Goal: Find specific fact: Find specific page/section

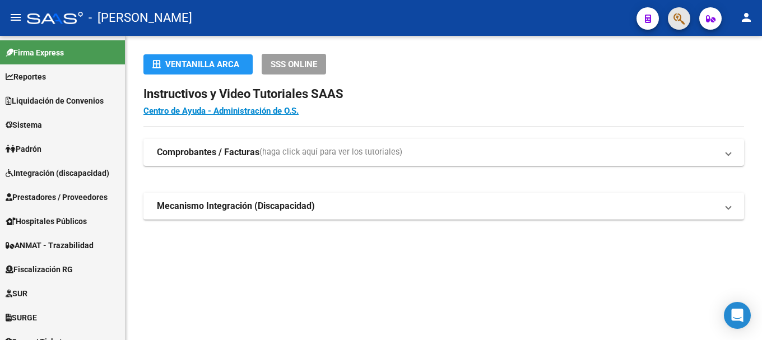
click at [671, 18] on button "button" at bounding box center [679, 18] width 22 height 22
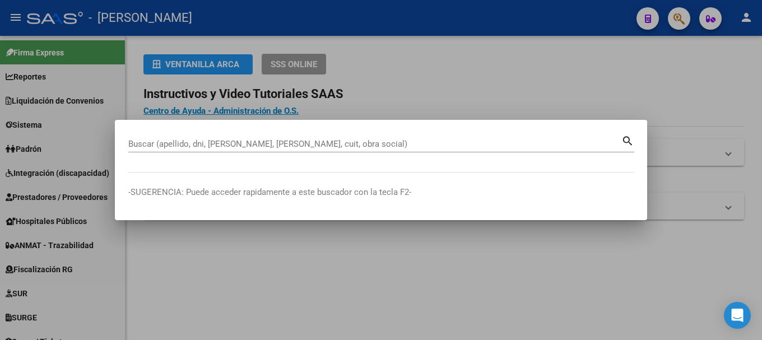
paste input "42586133"
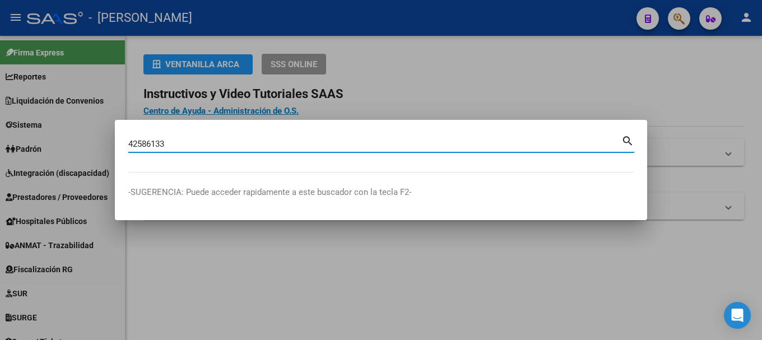
type input "42586133"
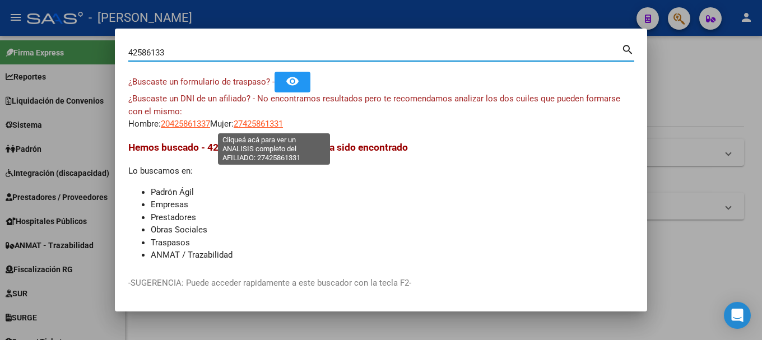
click at [264, 122] on span "27425861331" at bounding box center [258, 124] width 49 height 10
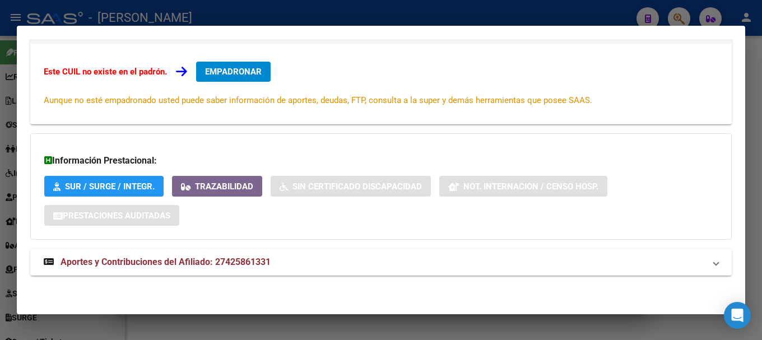
drag, startPoint x: 305, startPoint y: 262, endPoint x: 319, endPoint y: 239, distance: 27.2
click at [304, 262] on mat-panel-title "Aportes y Contribuciones del Afiliado: 27425861331" at bounding box center [374, 261] width 661 height 13
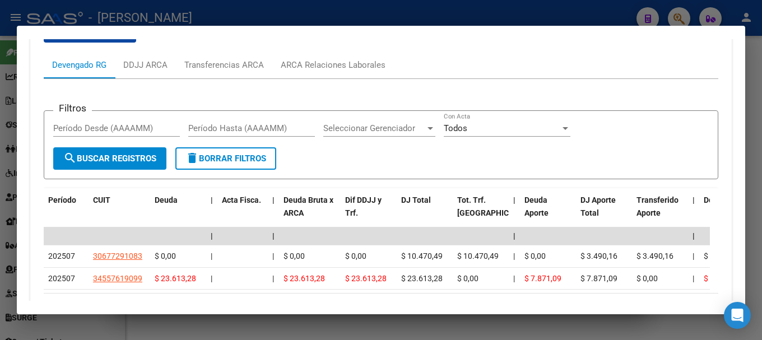
scroll to position [473, 0]
click at [367, 69] on div "ARCA Relaciones Laborales" at bounding box center [333, 64] width 105 height 12
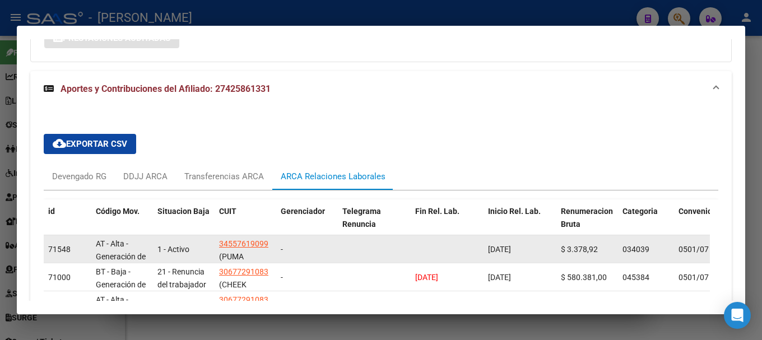
scroll to position [413, 0]
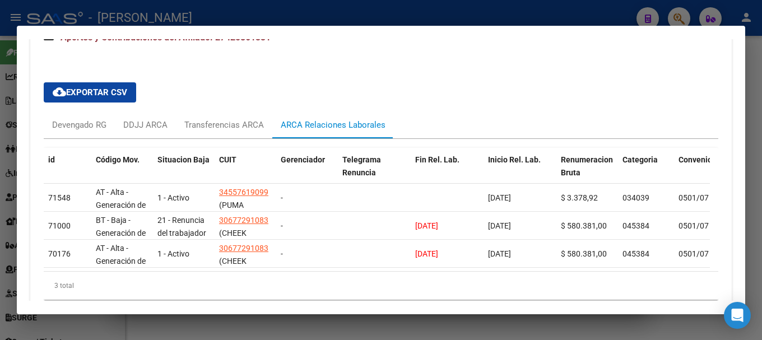
click at [337, 7] on div at bounding box center [381, 170] width 762 height 340
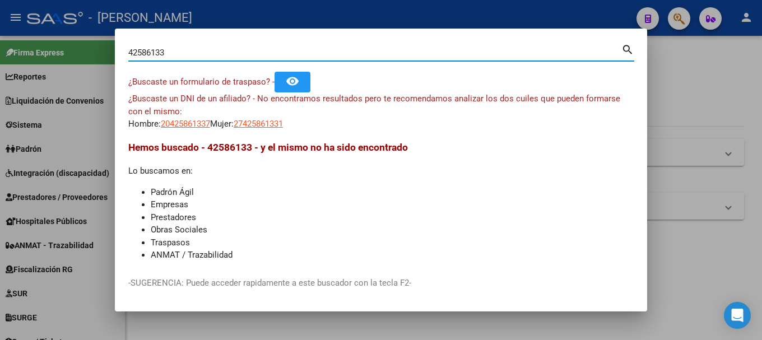
click at [180, 57] on input "42586133" at bounding box center [374, 53] width 493 height 10
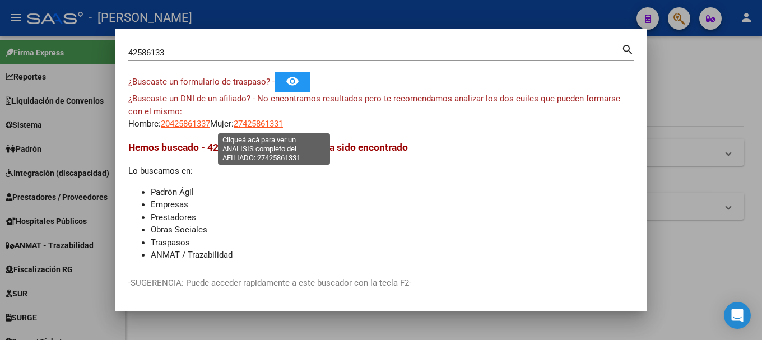
click at [262, 124] on span "27425861331" at bounding box center [258, 124] width 49 height 10
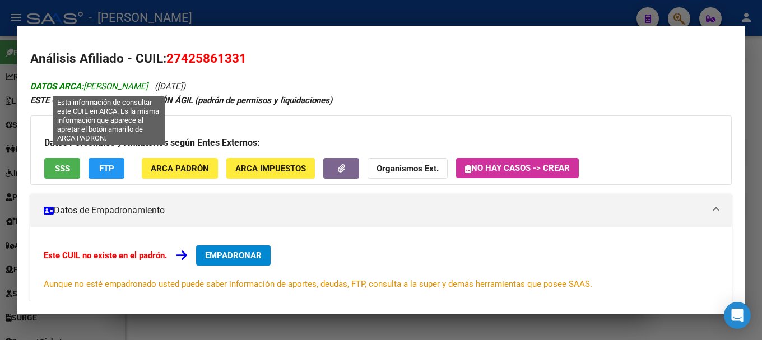
drag, startPoint x: 86, startPoint y: 85, endPoint x: 178, endPoint y: 86, distance: 92.4
click at [148, 85] on span "DATOS ARCA: ORELLANA BRISA YANINA" at bounding box center [89, 86] width 118 height 10
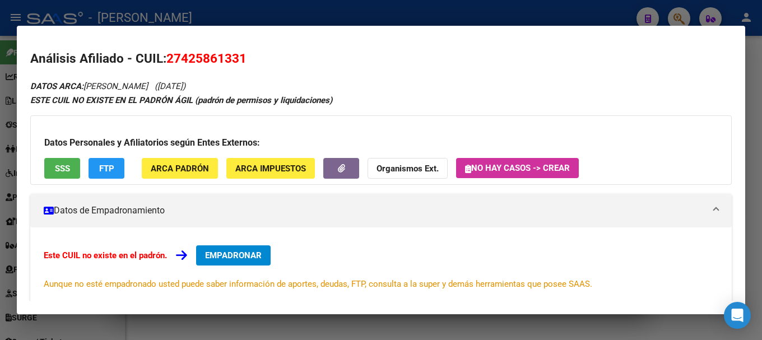
copy span "ORELLANA BRISA YANIN"
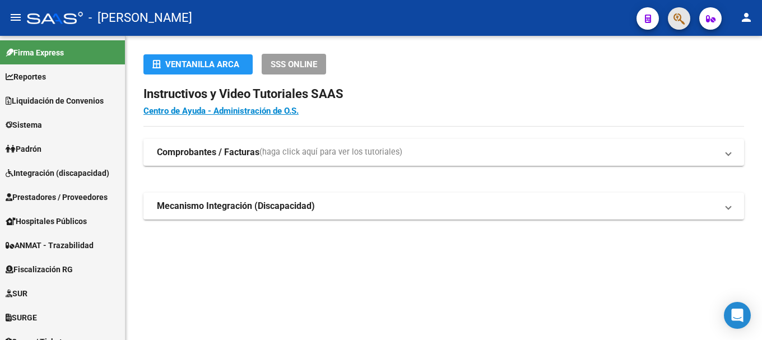
click at [672, 24] on button "button" at bounding box center [679, 18] width 22 height 22
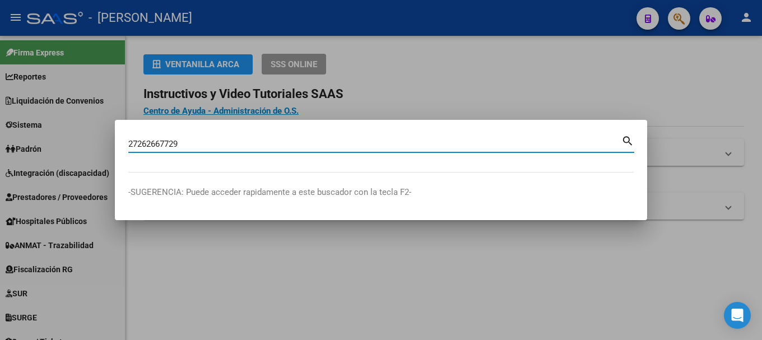
type input "27262667729"
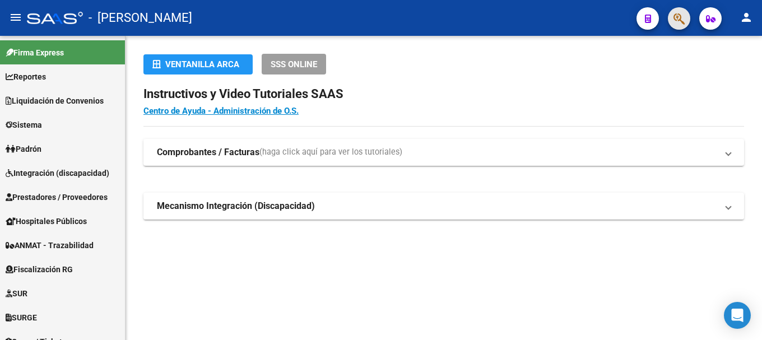
click at [688, 14] on button "button" at bounding box center [679, 18] width 22 height 22
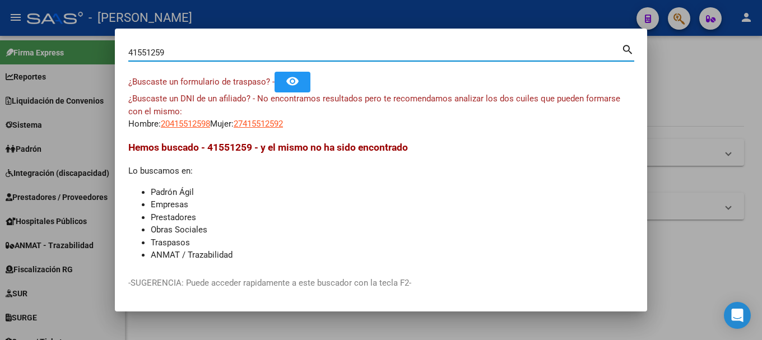
click at [261, 123] on span "27415512592" at bounding box center [258, 124] width 49 height 10
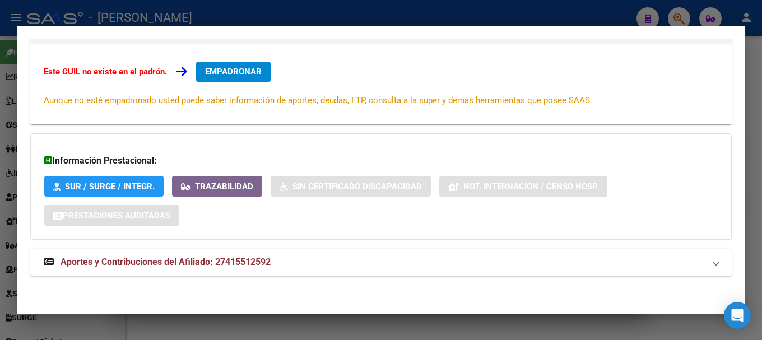
click at [281, 261] on mat-panel-title "Aportes y Contribuciones del Afiliado: 27415512592" at bounding box center [374, 261] width 661 height 13
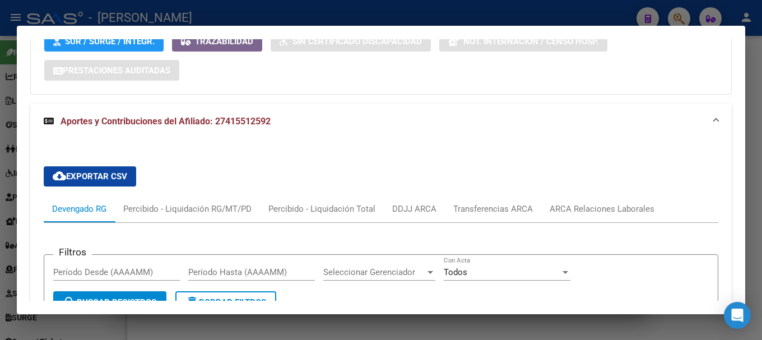
scroll to position [473, 0]
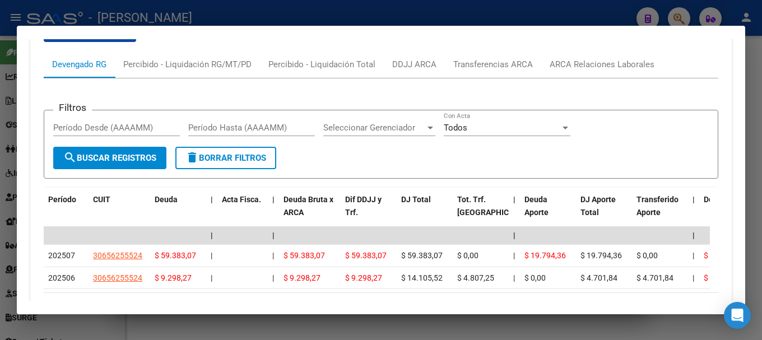
drag, startPoint x: 596, startPoint y: 87, endPoint x: 619, endPoint y: 67, distance: 30.2
click at [596, 86] on div "Filtros Período Desde (AAAAMM) Período Hasta (AAAAMM) Seleccionar Gerenciador S…" at bounding box center [381, 203] width 674 height 251
click at [619, 67] on div "ARCA Relaciones Laborales" at bounding box center [601, 64] width 105 height 12
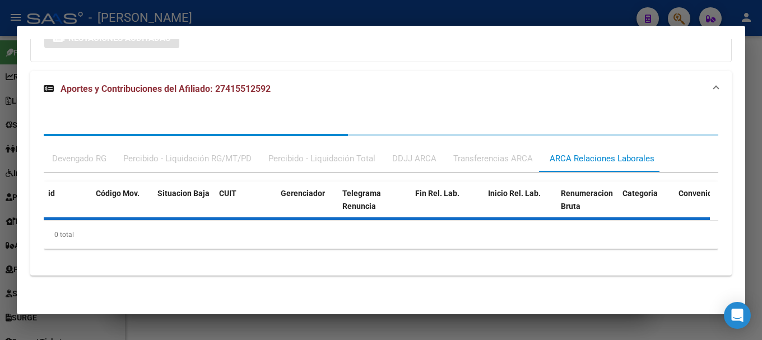
scroll to position [413, 0]
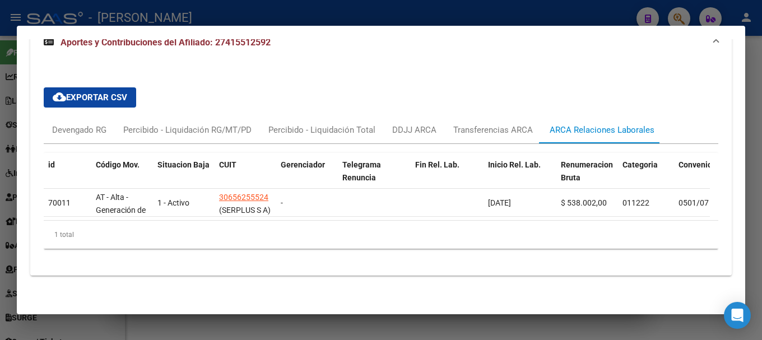
click at [280, 18] on div at bounding box center [381, 170] width 762 height 340
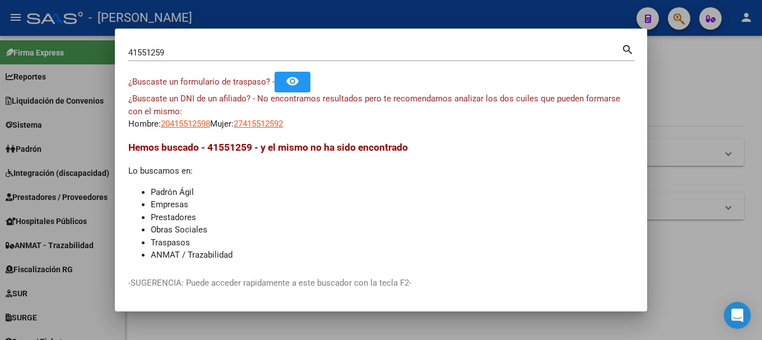
click at [208, 50] on input "41551259" at bounding box center [374, 53] width 493 height 10
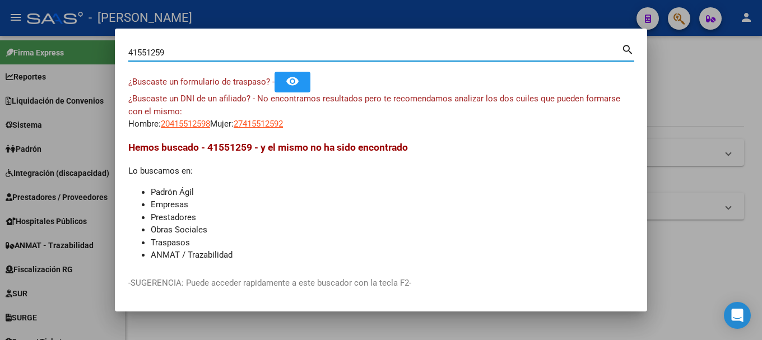
click at [208, 50] on input "41551259" at bounding box center [374, 53] width 493 height 10
paste input "96156532"
type input "96156532"
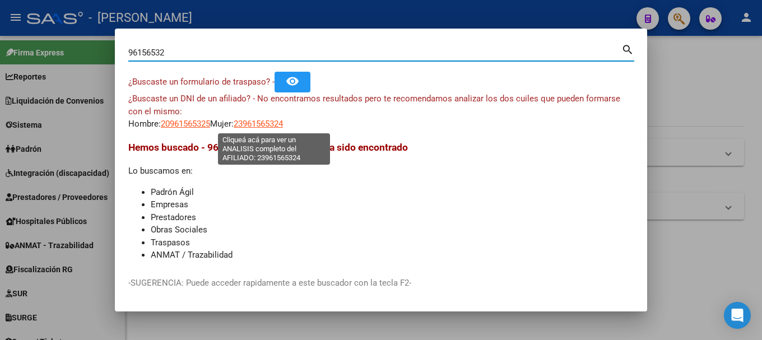
click at [267, 128] on span "23961565324" at bounding box center [258, 124] width 49 height 10
type textarea "23961565324"
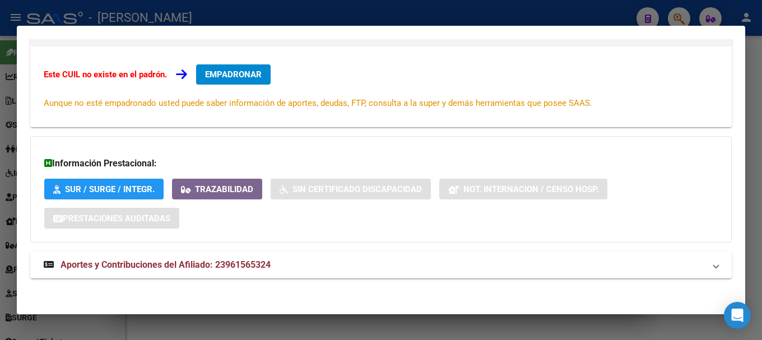
scroll to position [169, 0]
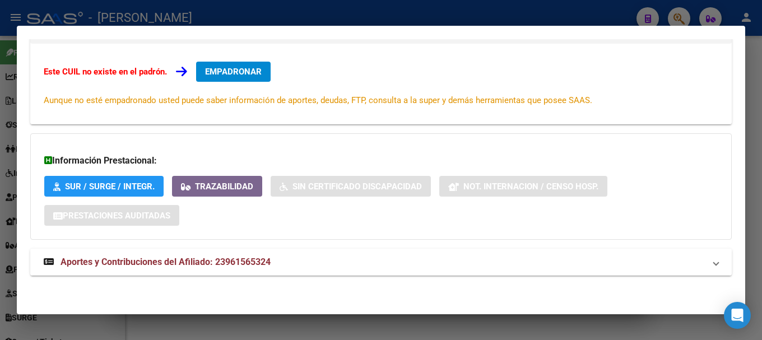
click at [320, 269] on mat-expansion-panel-header "Aportes y Contribuciones del Afiliado: 23961565324" at bounding box center [380, 262] width 701 height 27
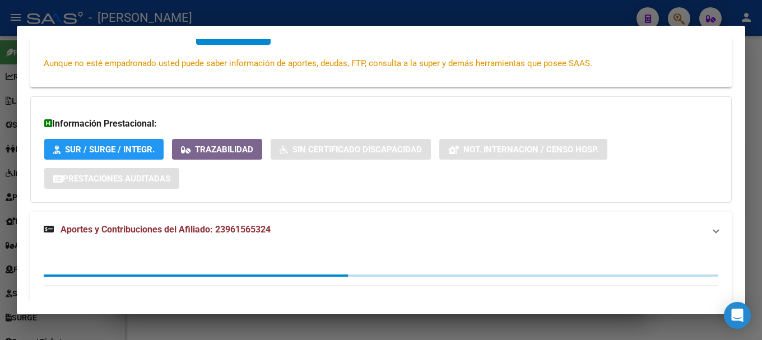
scroll to position [234, 0]
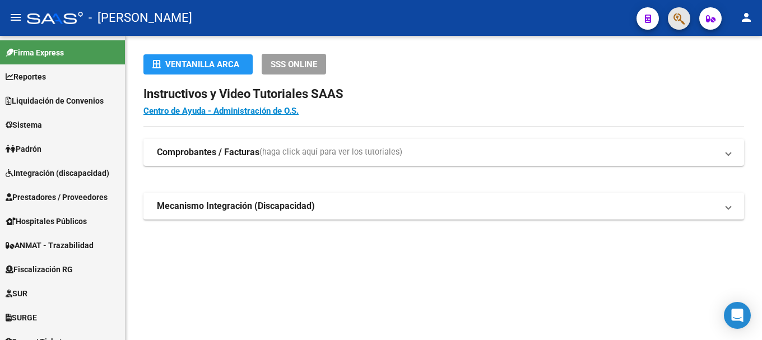
click at [684, 27] on span "button" at bounding box center [678, 18] width 11 height 23
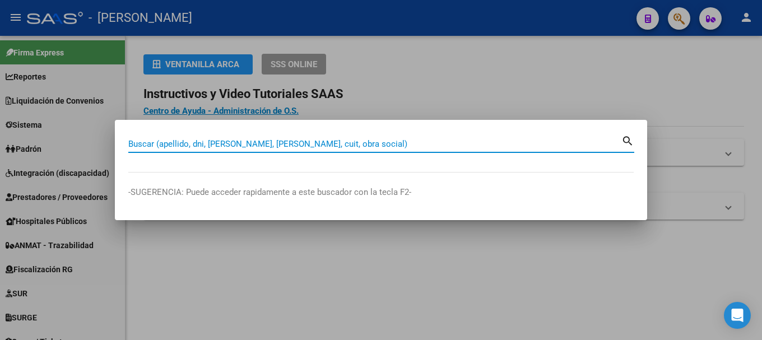
paste input "96156532"
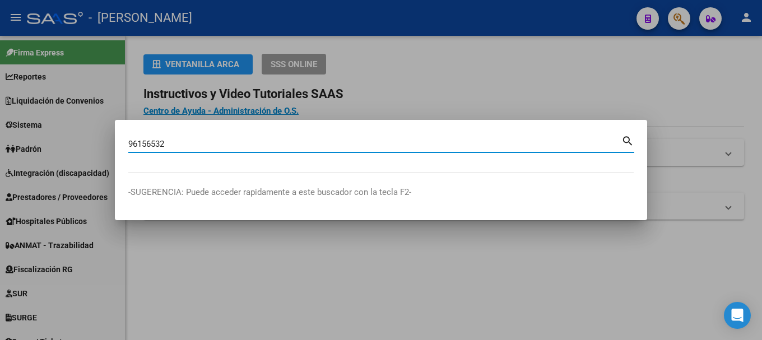
type input "96156532"
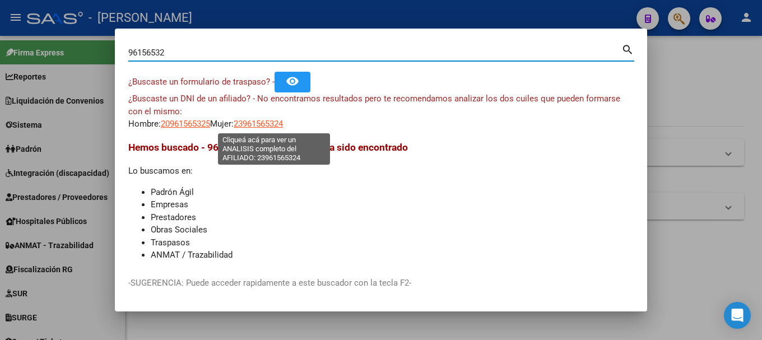
click at [252, 124] on span "23961565324" at bounding box center [258, 124] width 49 height 10
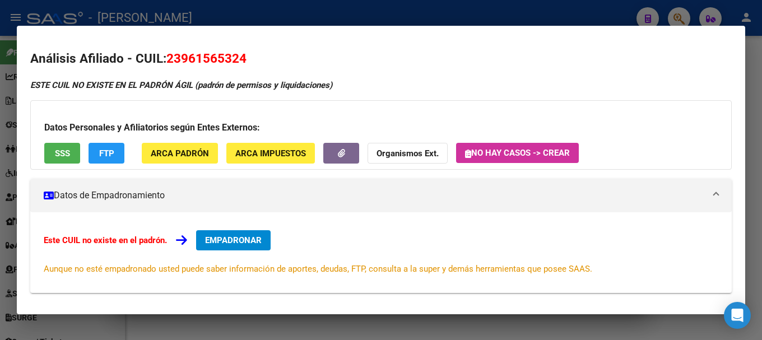
click at [100, 119] on div "Datos Personales y Afiliatorios según Entes Externos: SSS FTP ARCA Padrón ARCA …" at bounding box center [380, 134] width 701 height 69
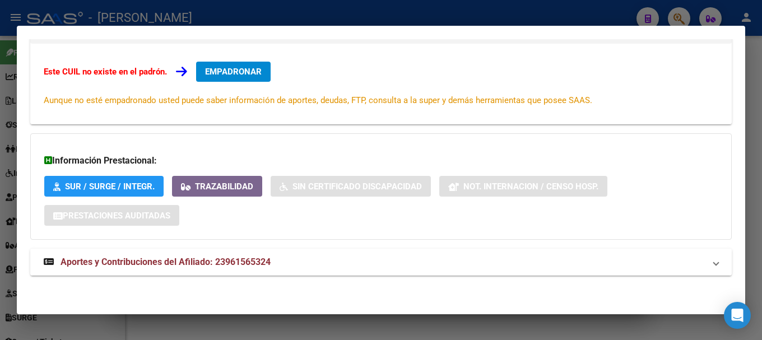
click at [278, 263] on mat-panel-title "Aportes y Contribuciones del Afiliado: 23961565324" at bounding box center [374, 261] width 661 height 13
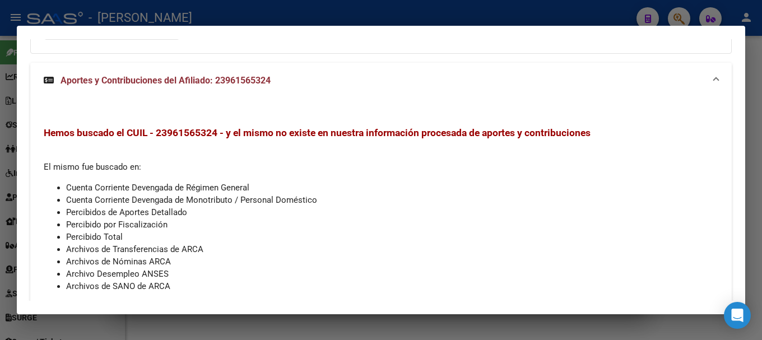
scroll to position [399, 0]
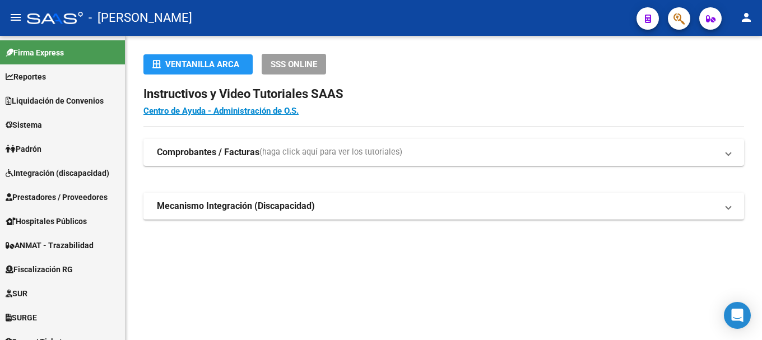
click at [686, 21] on button "button" at bounding box center [679, 18] width 22 height 22
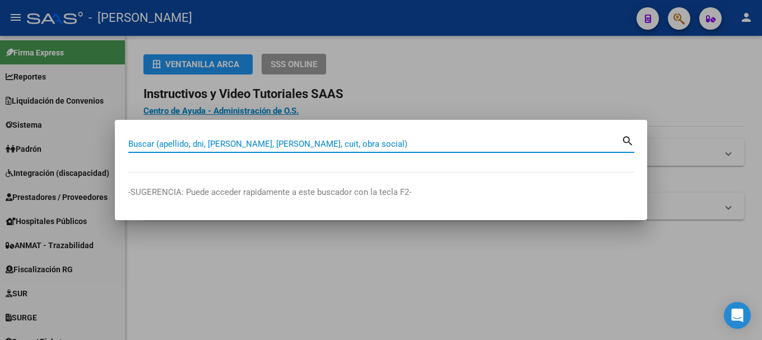
paste input "23961565324"
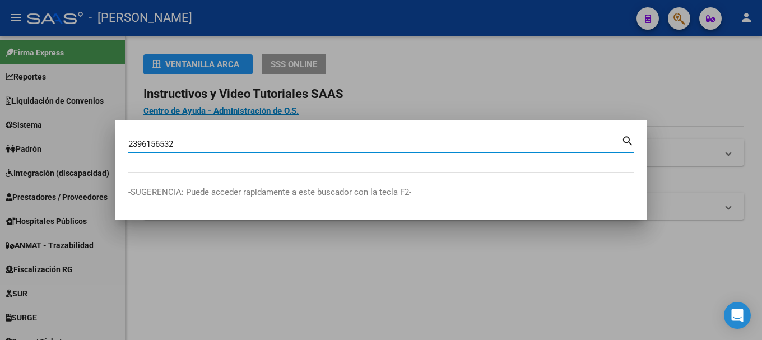
drag, startPoint x: 136, startPoint y: 146, endPoint x: 116, endPoint y: 146, distance: 19.6
click at [116, 146] on mat-dialog-content "2396156532 Buscar (apellido, dni, cuil, [PERSON_NAME], cuit, obra social) search" at bounding box center [381, 152] width 532 height 39
type input "96156532"
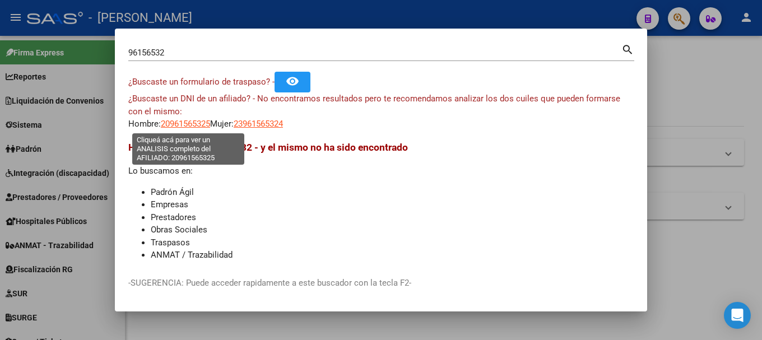
click at [195, 120] on span "20961565325" at bounding box center [185, 124] width 49 height 10
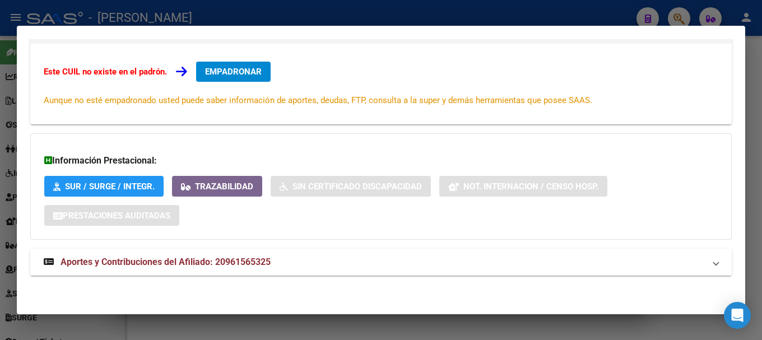
click at [250, 258] on span "Aportes y Contribuciones del Afiliado: 20961565325" at bounding box center [165, 262] width 210 height 11
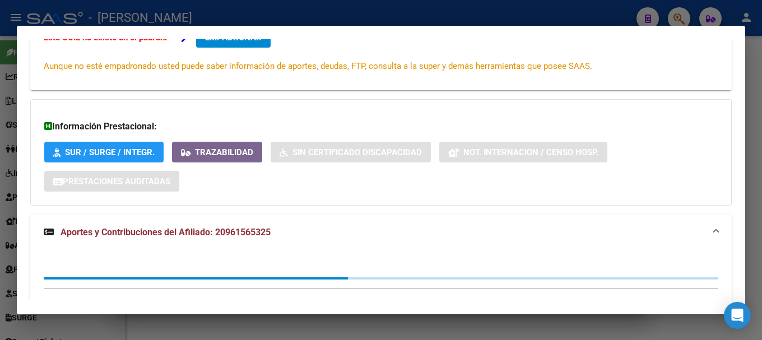
scroll to position [249, 0]
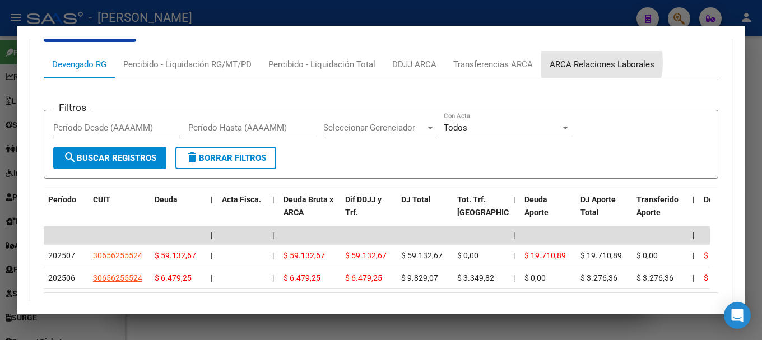
click at [576, 62] on div "ARCA Relaciones Laborales" at bounding box center [601, 64] width 105 height 12
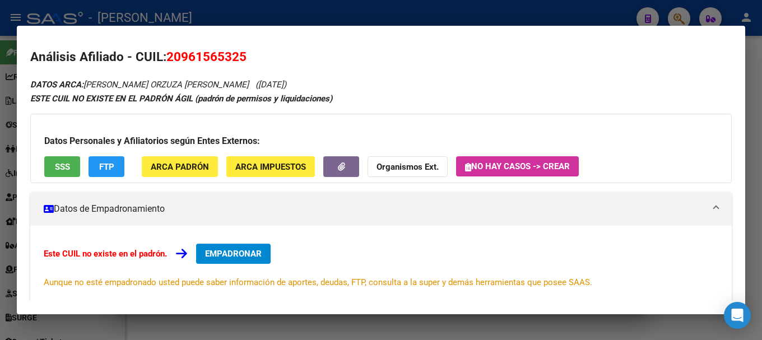
scroll to position [0, 0]
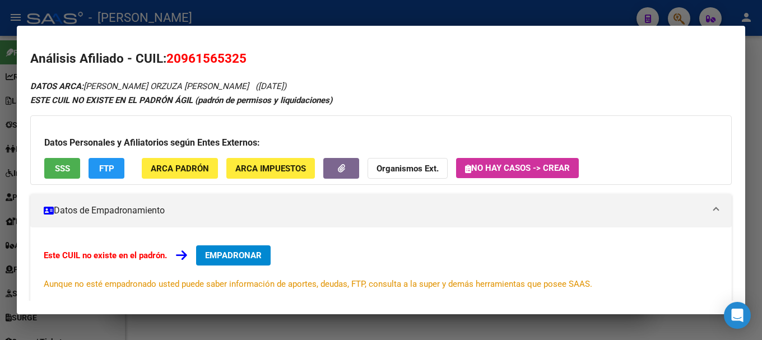
drag, startPoint x: 184, startPoint y: 57, endPoint x: 241, endPoint y: 57, distance: 57.1
click at [241, 57] on span "20961565325" at bounding box center [206, 58] width 80 height 15
copy span "96156532"
drag, startPoint x: 88, startPoint y: 86, endPoint x: 206, endPoint y: 80, distance: 117.8
click at [220, 89] on icon "DATOS ARCA: [PERSON_NAME] ([DATE])" at bounding box center [158, 86] width 256 height 10
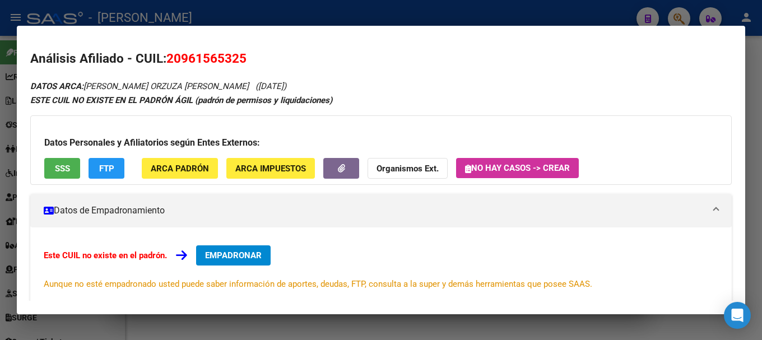
copy span "[PERSON_NAME] ORZUZA [PERSON_NAME]"
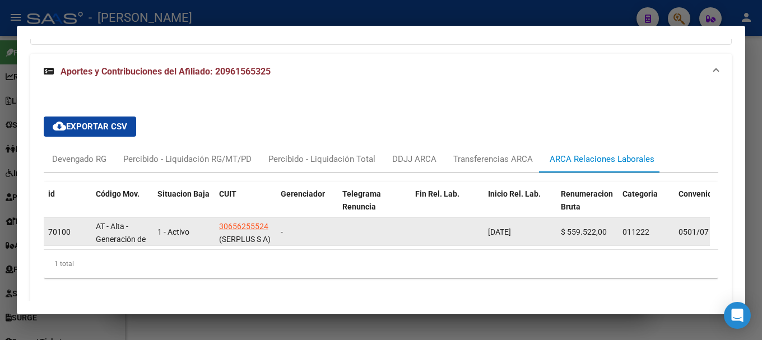
scroll to position [304, 0]
